Goal: Task Accomplishment & Management: Use online tool/utility

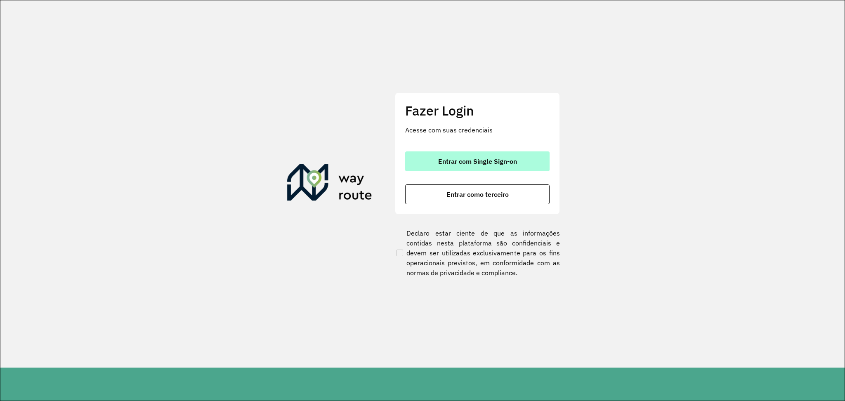
click at [483, 165] on span "Entrar com Single Sign-on" at bounding box center [477, 161] width 79 height 7
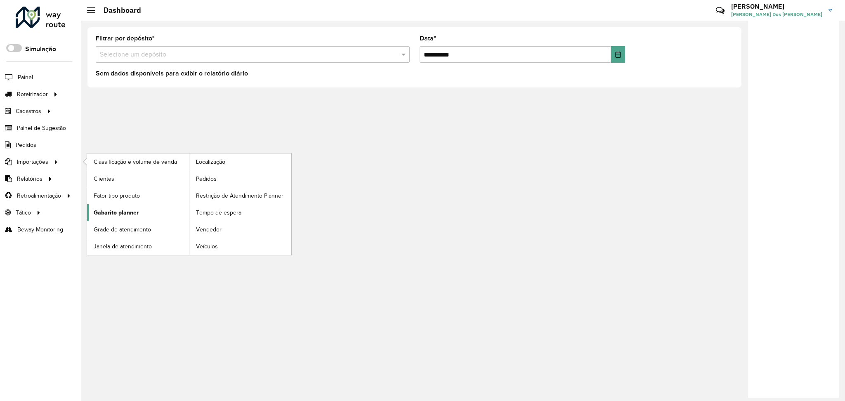
click at [147, 211] on link "Gabarito planner" at bounding box center [138, 212] width 102 height 17
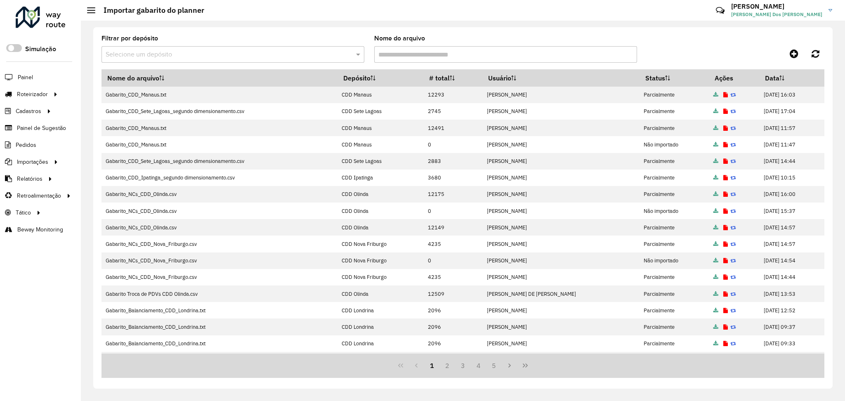
click at [213, 53] on input "text" at bounding box center [225, 55] width 238 height 10
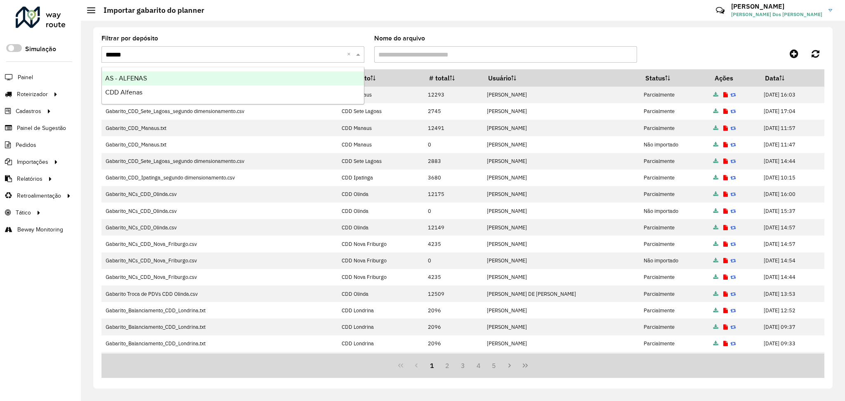
type input "*******"
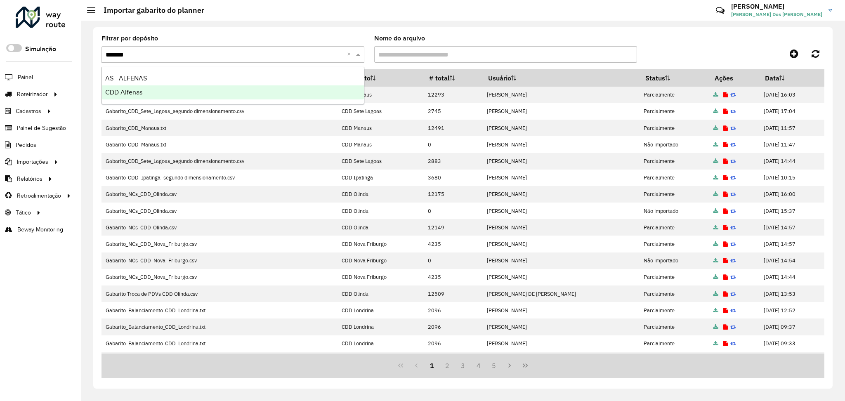
click at [202, 97] on div "CDD Alfenas" at bounding box center [233, 92] width 262 height 14
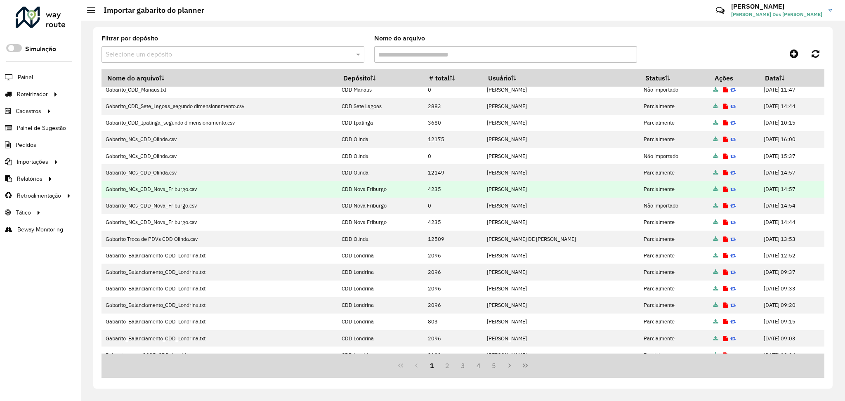
scroll to position [65, 0]
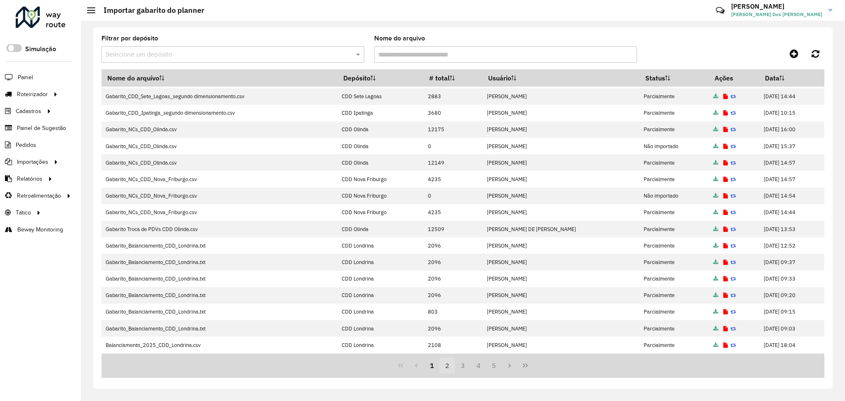
click at [445, 365] on button "2" at bounding box center [448, 366] width 16 height 16
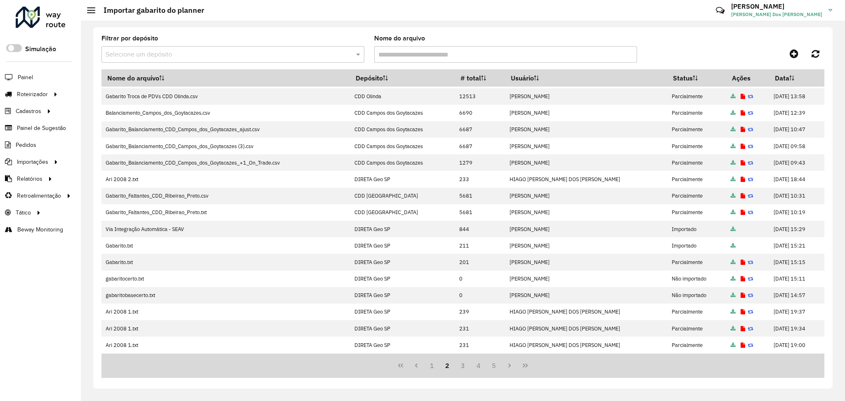
scroll to position [0, 0]
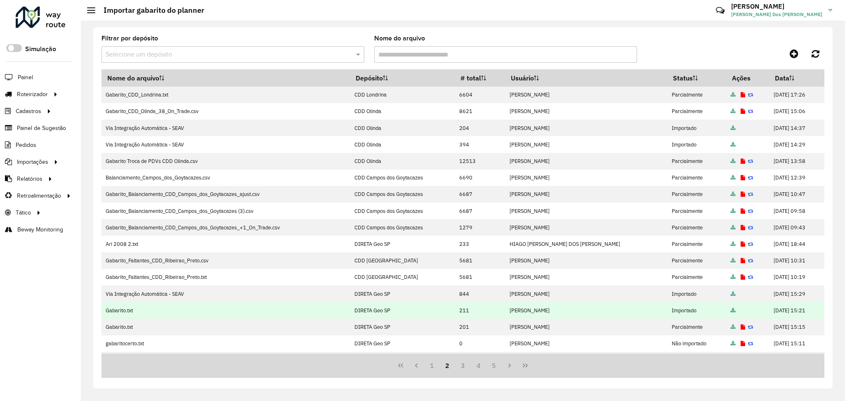
click at [731, 311] on icon at bounding box center [733, 310] width 5 height 5
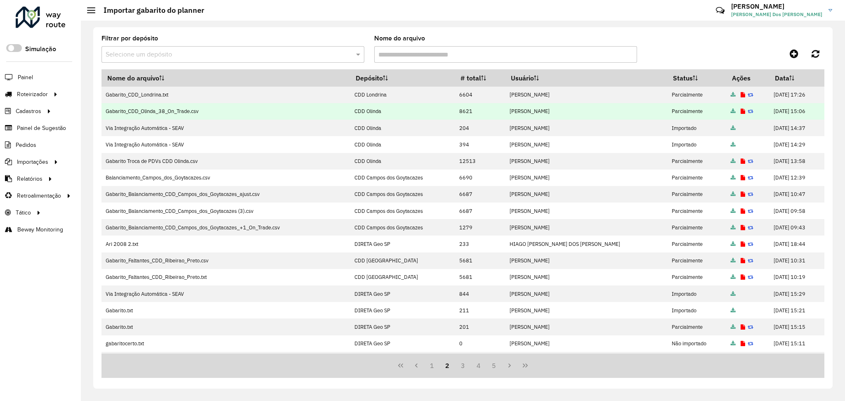
drag, startPoint x: 391, startPoint y: 109, endPoint x: 358, endPoint y: 109, distance: 32.2
click at [358, 109] on td "CDD Olinda" at bounding box center [402, 111] width 105 height 17
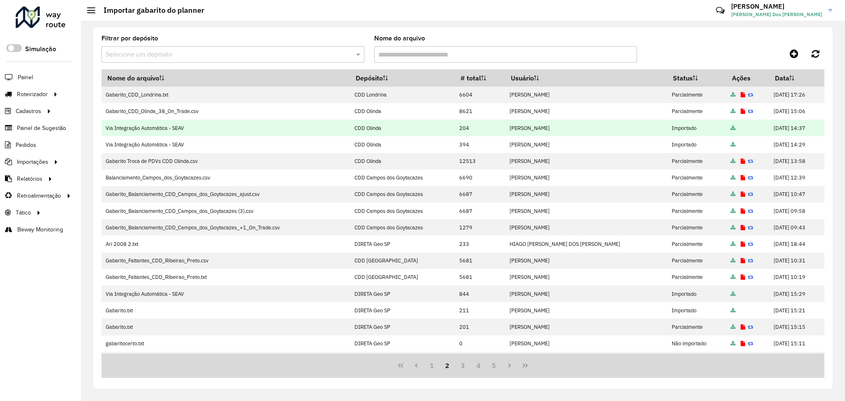
copy td "CDD Olinda"
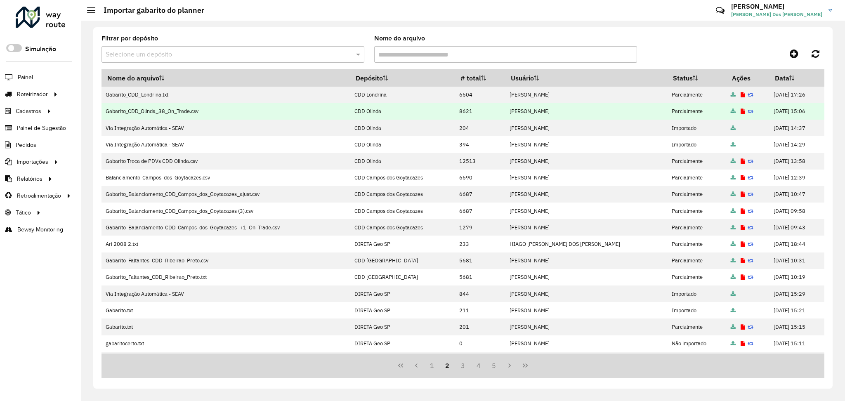
click at [731, 111] on icon at bounding box center [733, 111] width 5 height 5
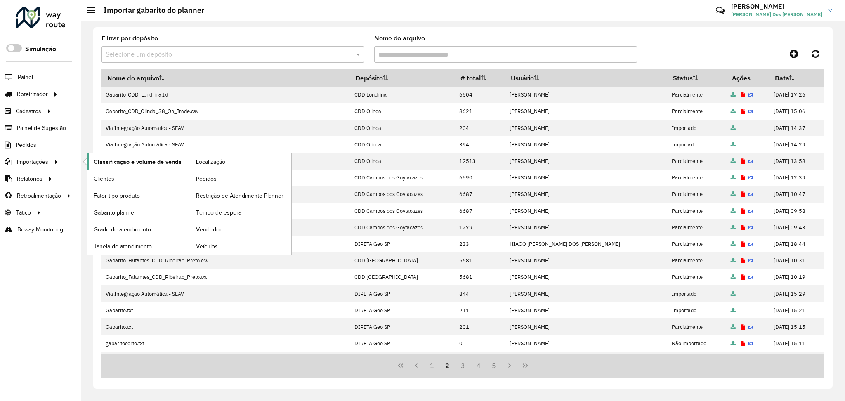
click at [147, 158] on span "Classificação e volume de venda" at bounding box center [138, 162] width 88 height 9
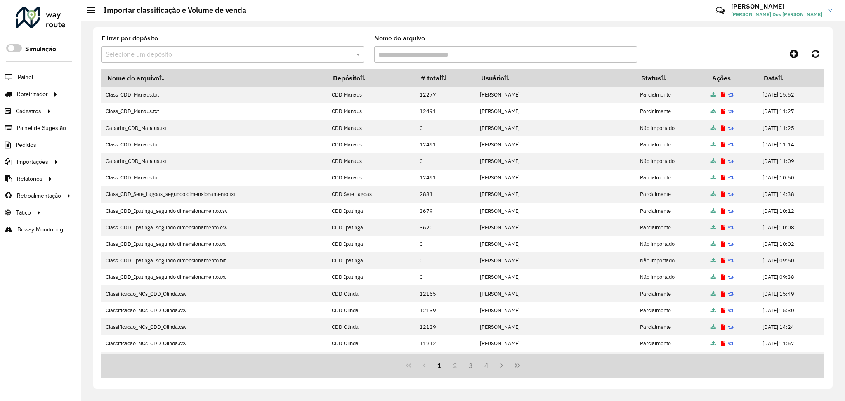
click at [253, 56] on input "text" at bounding box center [225, 55] width 238 height 10
type input "*******"
click at [246, 72] on div "CDD Olinda" at bounding box center [233, 78] width 262 height 14
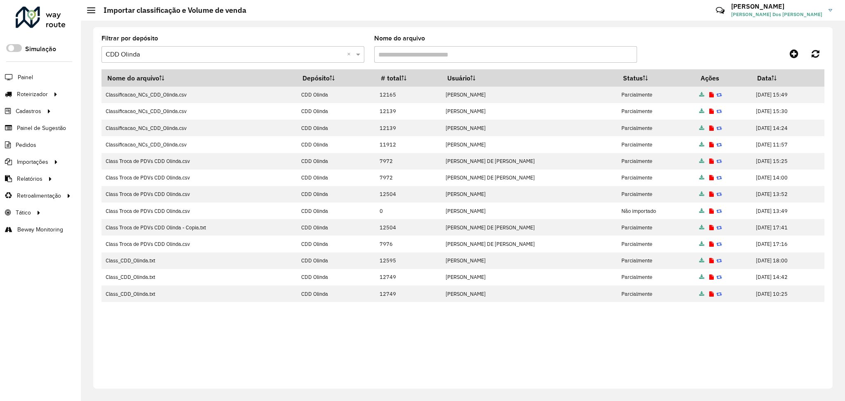
drag, startPoint x: 682, startPoint y: 93, endPoint x: 679, endPoint y: 96, distance: 4.7
click at [700, 93] on icon at bounding box center [702, 94] width 5 height 5
